Goal: Transaction & Acquisition: Download file/media

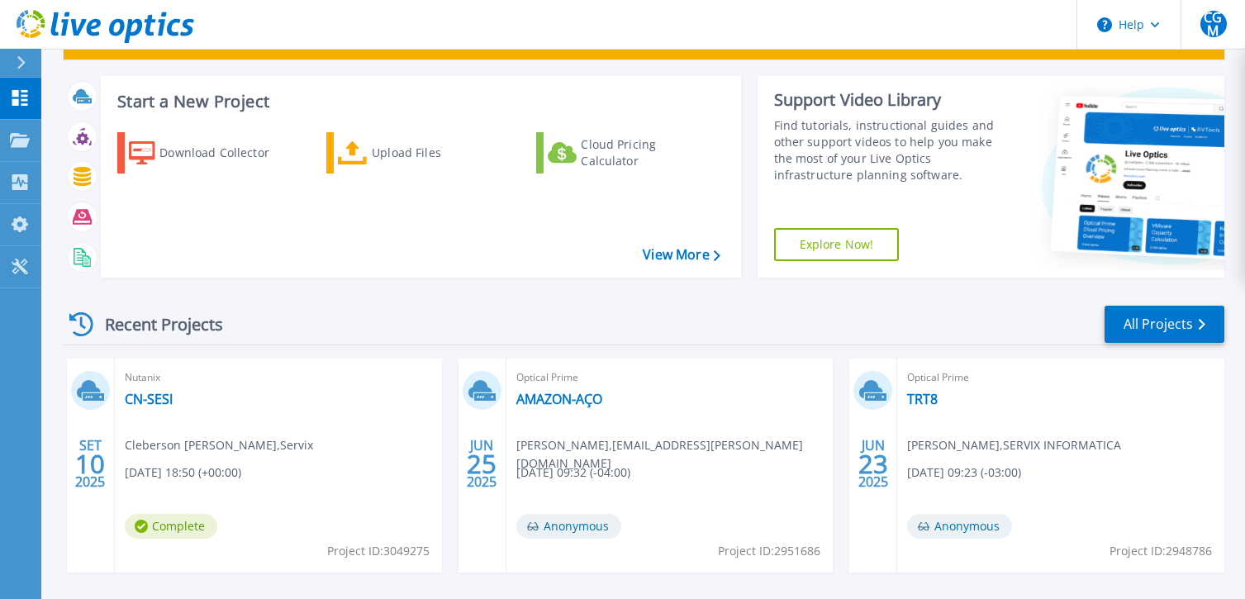
scroll to position [248, 0]
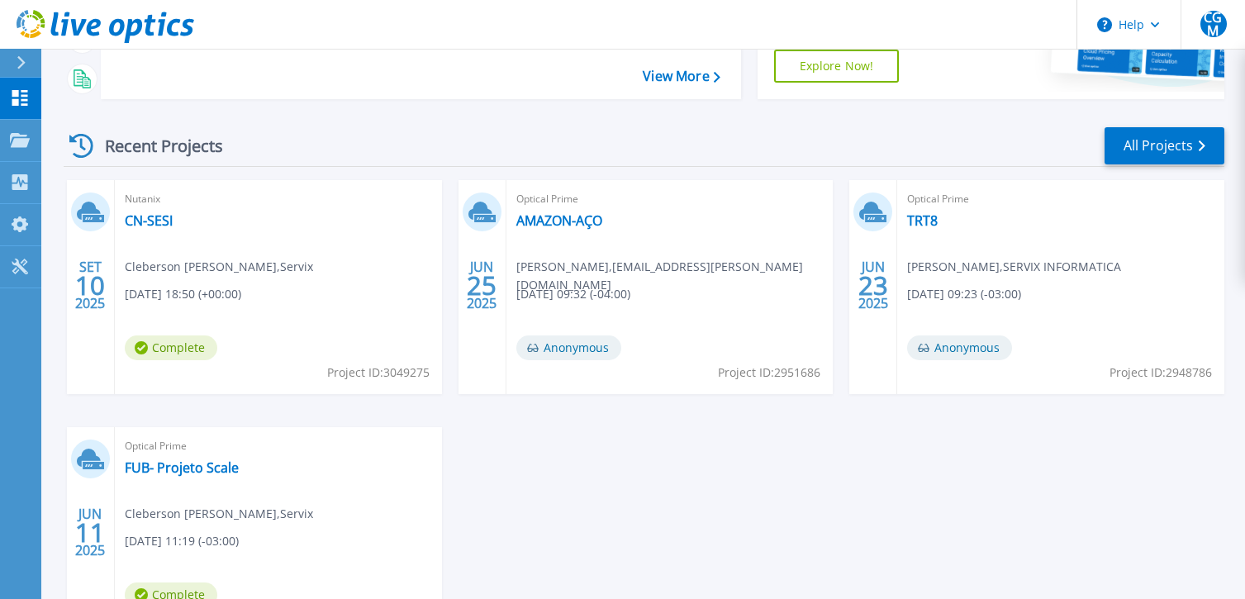
click at [188, 261] on span "Cleberson [PERSON_NAME] , Servix" at bounding box center [219, 267] width 188 height 18
click at [154, 223] on link "CN-SESI" at bounding box center [149, 220] width 48 height 17
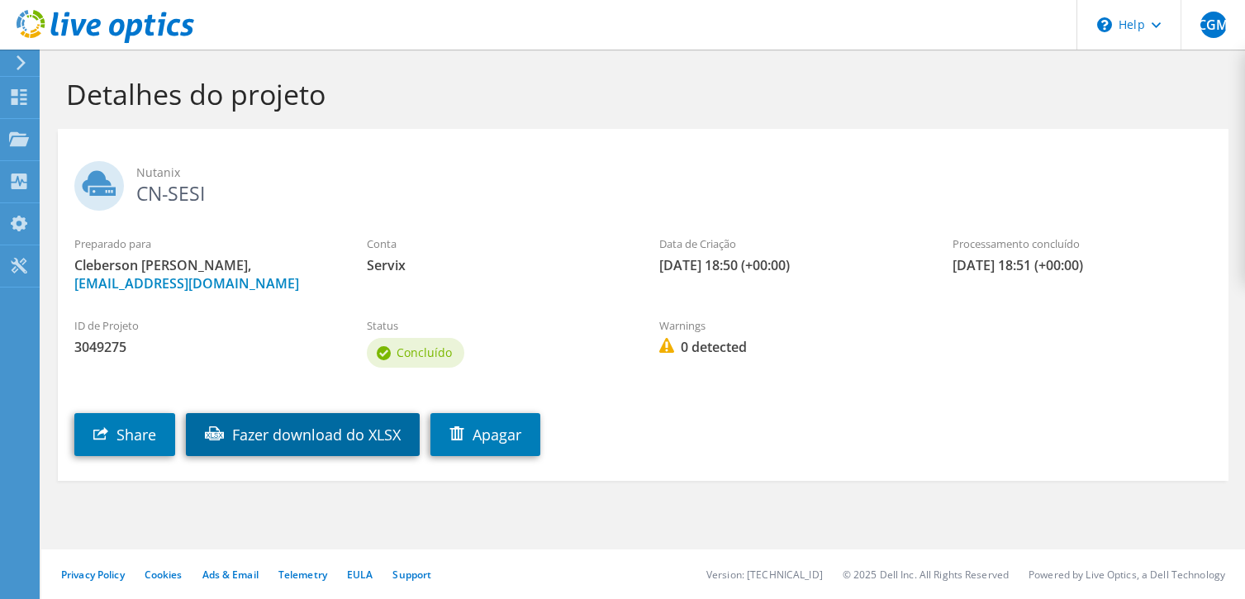
click at [355, 433] on link "Fazer download do XLSX" at bounding box center [303, 434] width 234 height 43
